Goal: Transaction & Acquisition: Purchase product/service

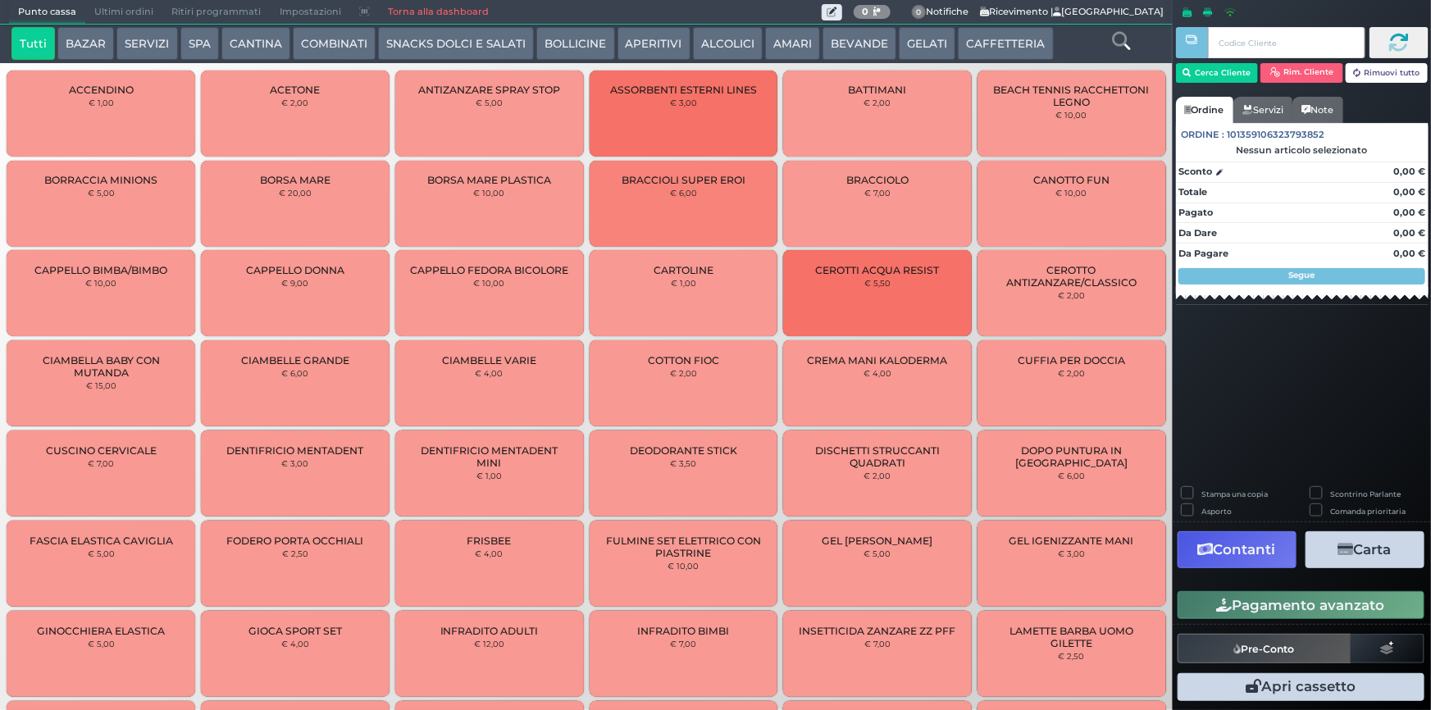
click at [136, 45] on button "SERVIZI" at bounding box center [146, 43] width 61 height 33
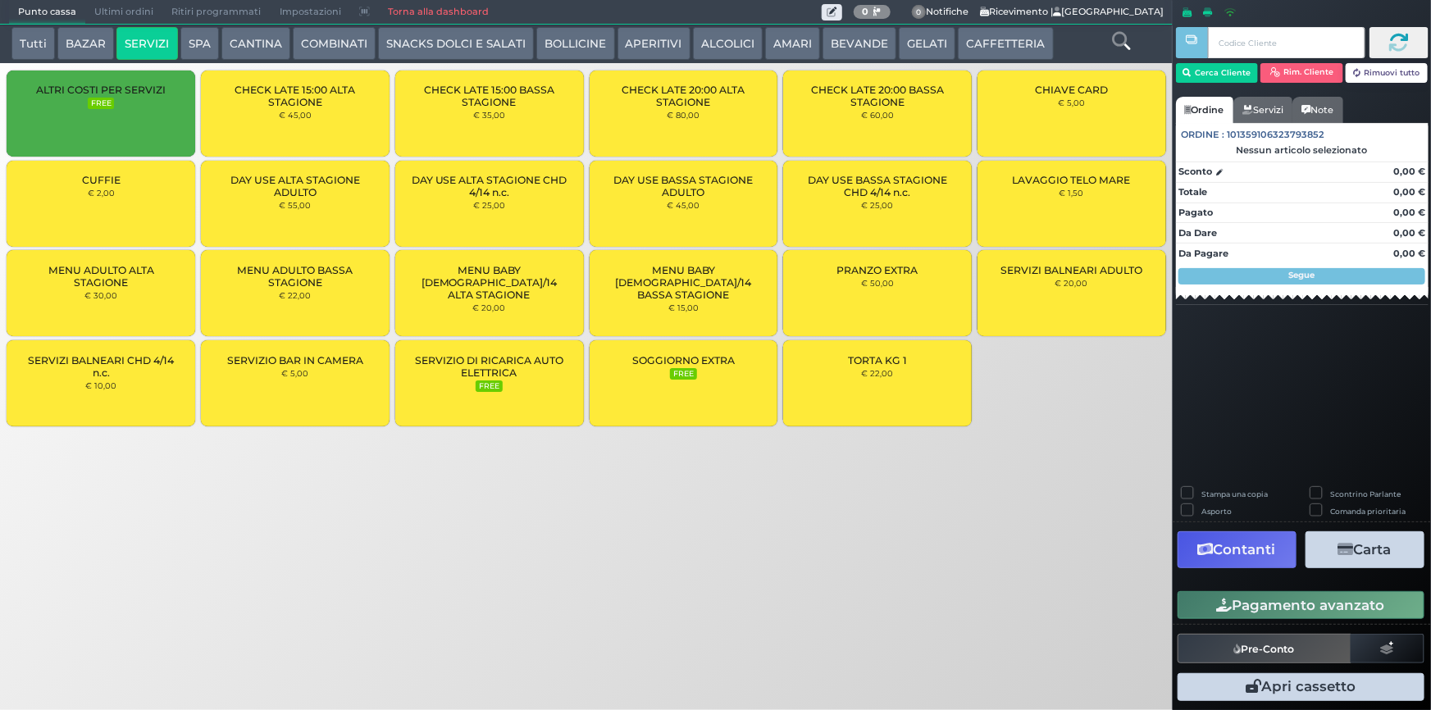
click at [150, 207] on div "CUFFIE € 2,00" at bounding box center [101, 204] width 189 height 86
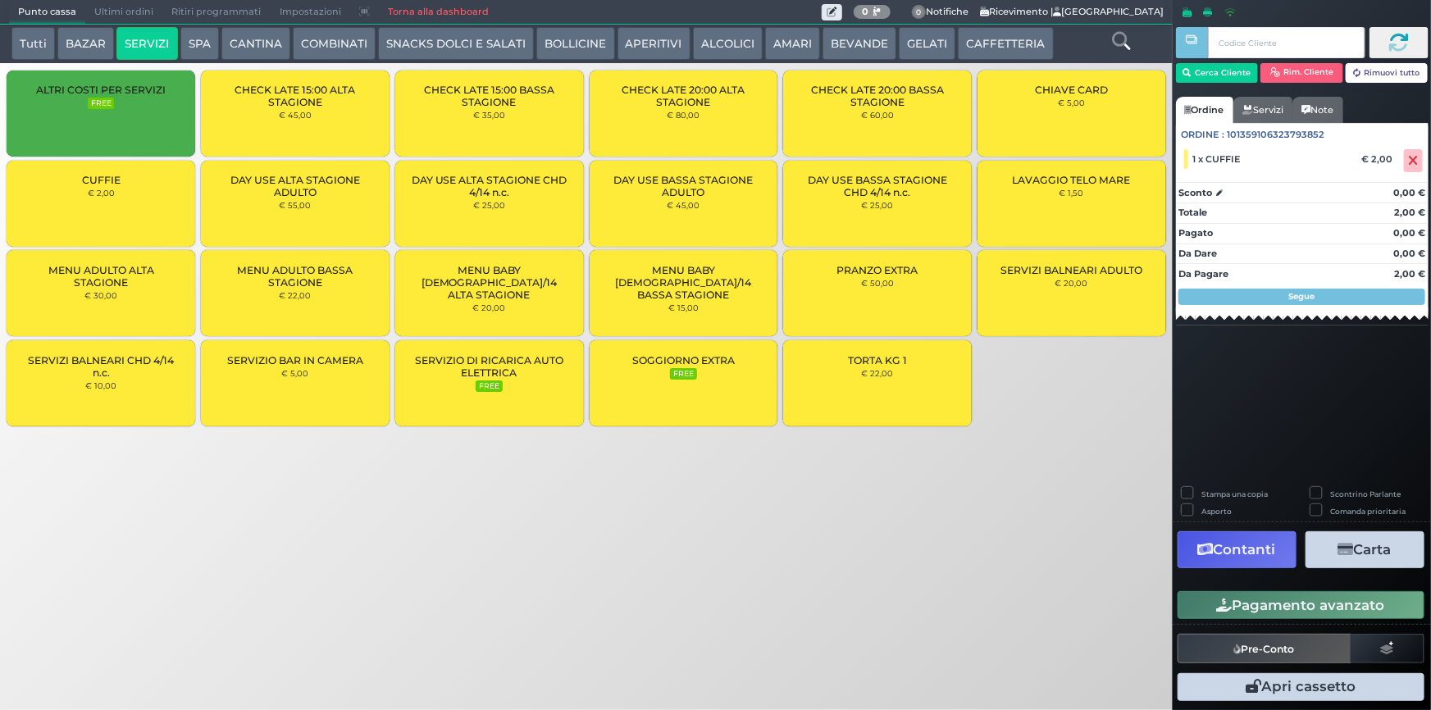
click at [1269, 607] on button "Pagamento avanzato" at bounding box center [1301, 605] width 247 height 28
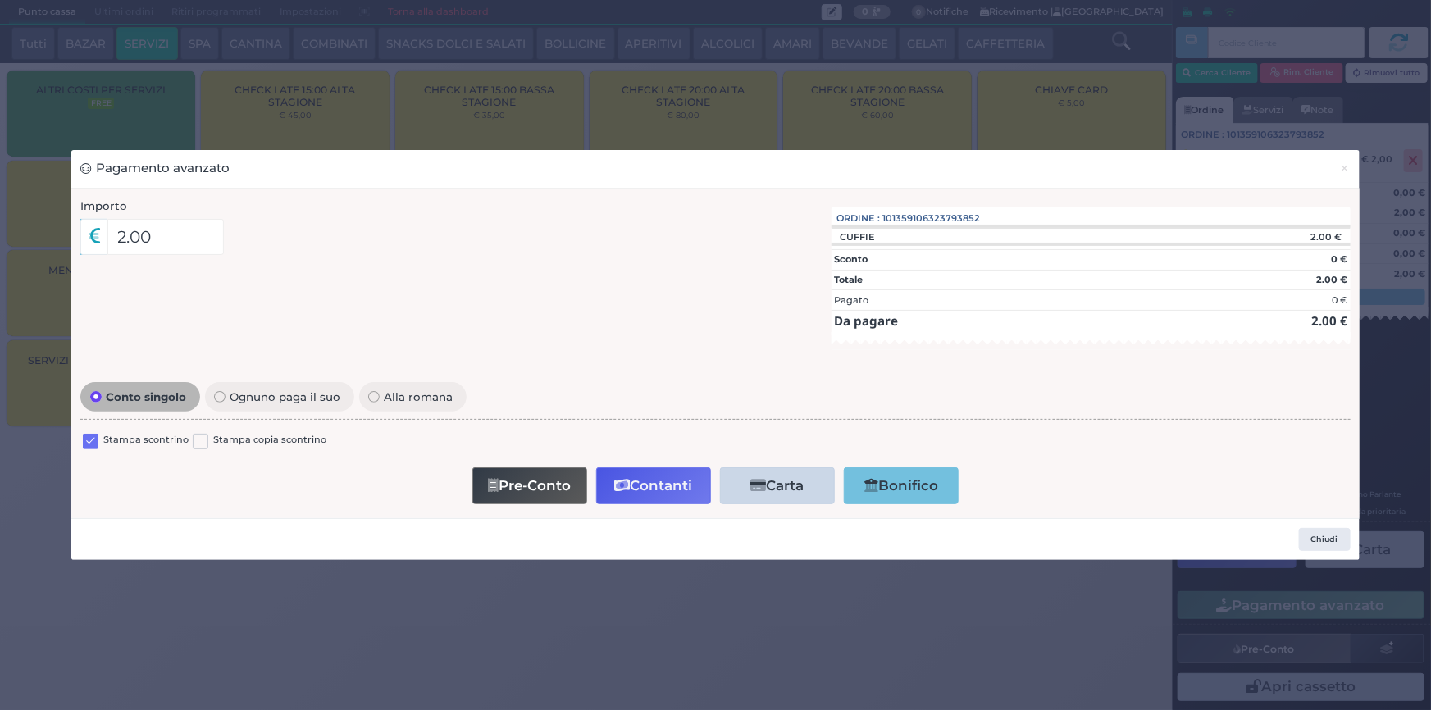
click at [138, 443] on label "Stampa scontrino" at bounding box center [145, 441] width 85 height 16
click at [98, 440] on label at bounding box center [91, 442] width 16 height 16
click at [0, 0] on input "checkbox" at bounding box center [0, 0] width 0 height 0
click at [668, 489] on button "Contanti" at bounding box center [653, 485] width 115 height 37
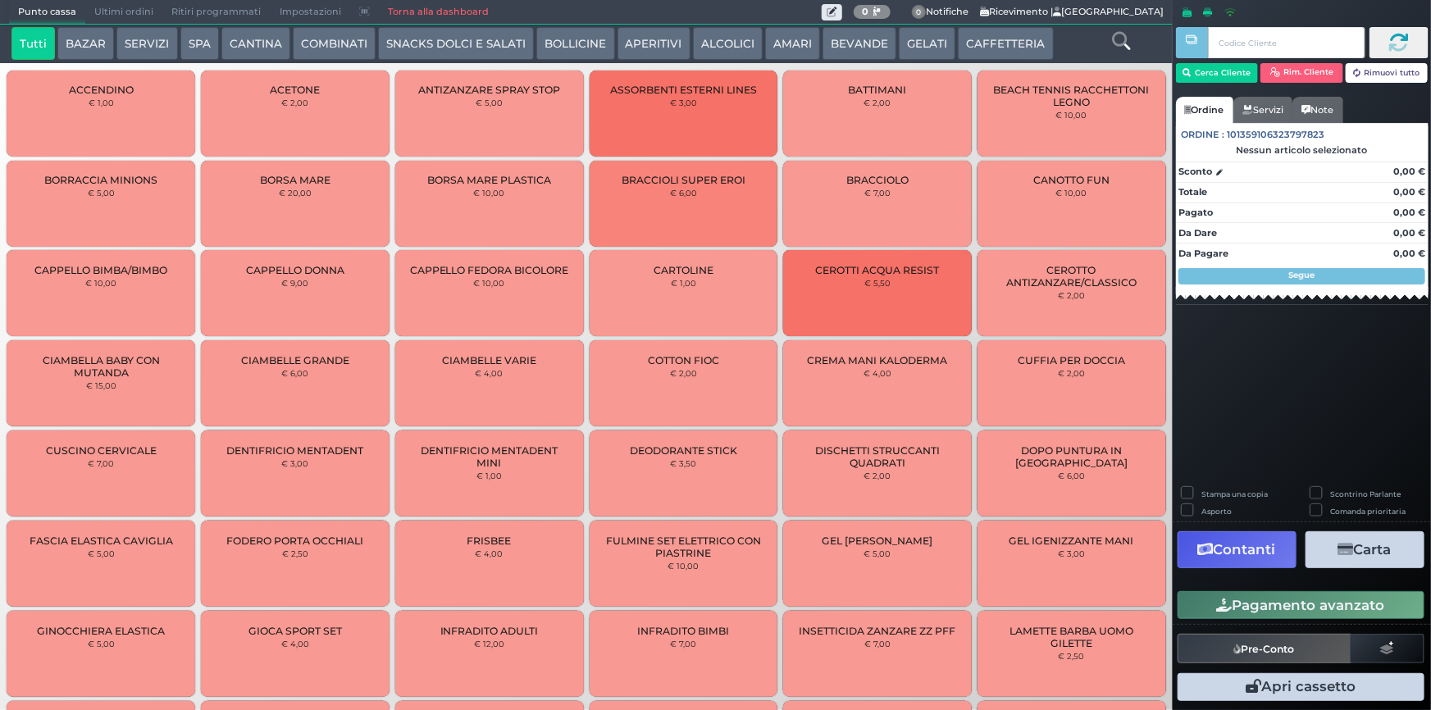
click at [113, 17] on span "Ultimi ordini" at bounding box center [123, 12] width 77 height 23
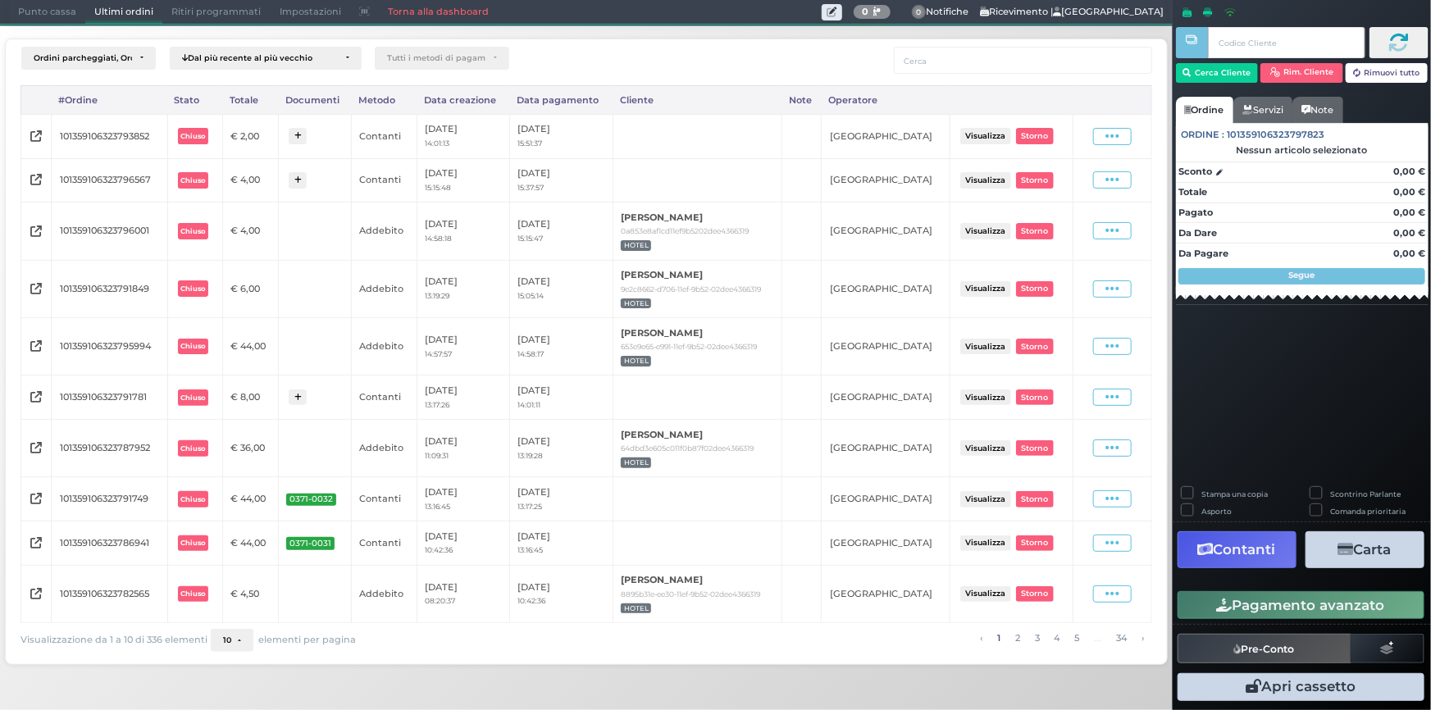
click at [1108, 145] on div "Visualizza Ristampa Pre-Conto Storno" at bounding box center [1113, 136] width 62 height 22
click at [1111, 139] on icon at bounding box center [1113, 137] width 14 height 16
click at [1083, 180] on span "Ristampa Pre-Conto" at bounding box center [1076, 184] width 67 height 28
